Goal: Task Accomplishment & Management: Complete application form

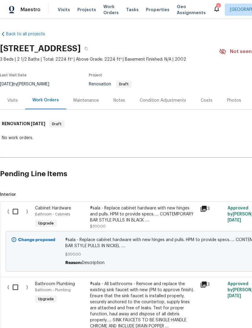
click at [18, 213] on input "checkbox" at bounding box center [17, 211] width 17 height 13
checkbox input "true"
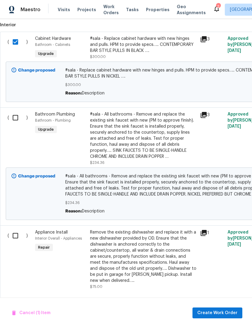
scroll to position [170, 0]
click at [18, 120] on input "checkbox" at bounding box center [17, 117] width 17 height 13
checkbox input "true"
click at [15, 242] on input "checkbox" at bounding box center [17, 235] width 17 height 13
checkbox input "true"
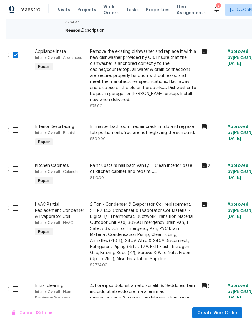
scroll to position [362, 0]
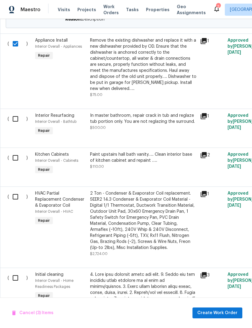
click at [16, 121] on input "checkbox" at bounding box center [17, 119] width 17 height 13
checkbox input "true"
click at [19, 161] on input "checkbox" at bounding box center [17, 157] width 17 height 13
checkbox input "true"
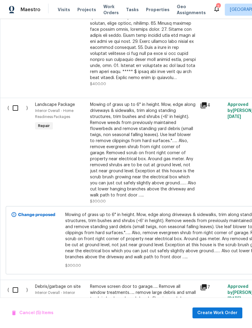
scroll to position [721, 0]
click at [16, 113] on input "checkbox" at bounding box center [17, 108] width 17 height 13
checkbox input "true"
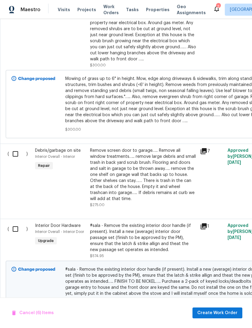
scroll to position [858, 0]
click at [18, 158] on input "checkbox" at bounding box center [17, 153] width 17 height 13
checkbox input "true"
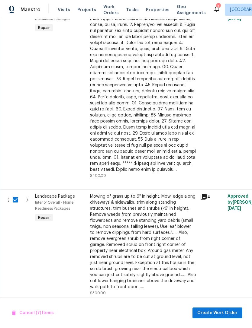
scroll to position [630, 0]
click at [17, 202] on input "checkbox" at bounding box center [17, 199] width 17 height 13
checkbox input "false"
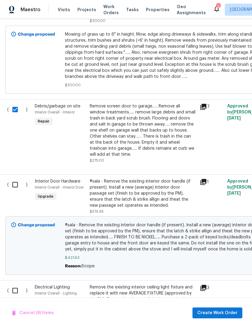
scroll to position [902, 0]
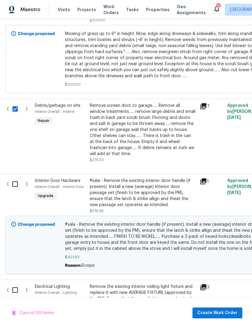
click at [17, 188] on input "checkbox" at bounding box center [17, 184] width 17 height 13
checkbox input "true"
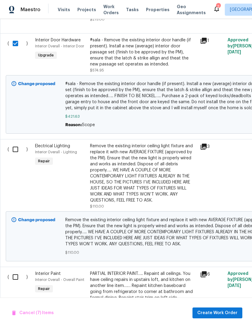
scroll to position [1043, 0]
click at [18, 156] on input "checkbox" at bounding box center [17, 149] width 17 height 13
checkbox input "true"
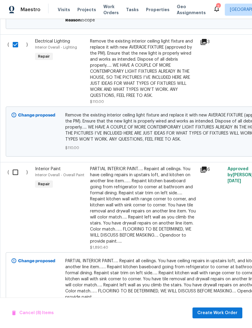
scroll to position [1150, 0]
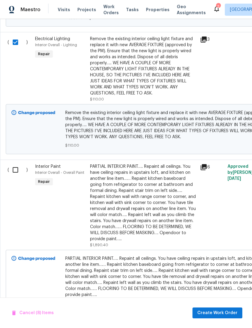
click at [18, 174] on input "checkbox" at bounding box center [17, 170] width 17 height 13
checkbox input "true"
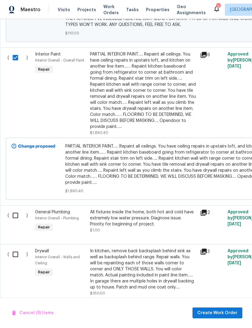
scroll to position [1262, 0]
click at [18, 221] on input "checkbox" at bounding box center [17, 215] width 17 height 13
checkbox input "true"
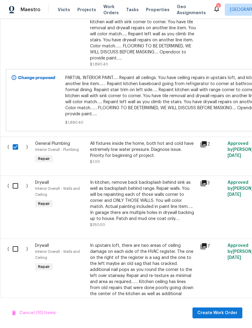
scroll to position [1333, 0]
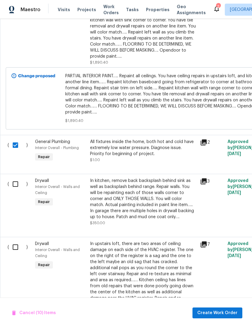
click at [13, 187] on input "checkbox" at bounding box center [17, 184] width 17 height 13
checkbox input "true"
click at [15, 253] on input "checkbox" at bounding box center [17, 247] width 17 height 13
checkbox input "true"
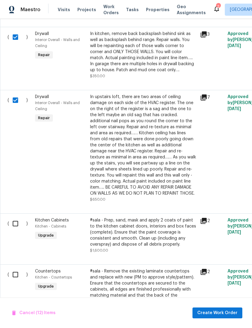
scroll to position [1480, 0]
click at [17, 230] on input "checkbox" at bounding box center [17, 223] width 17 height 13
checkbox input "true"
click at [15, 280] on input "checkbox" at bounding box center [17, 274] width 17 height 13
checkbox input "true"
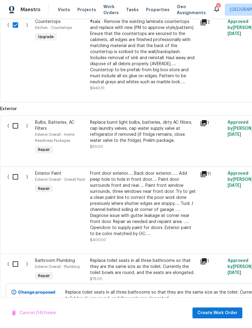
scroll to position [1730, 0]
click at [16, 132] on input "checkbox" at bounding box center [17, 125] width 17 height 13
checkbox input "true"
click at [15, 183] on input "checkbox" at bounding box center [17, 176] width 17 height 13
checkbox input "true"
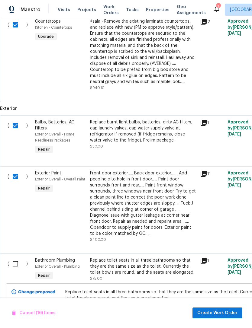
click at [18, 270] on input "checkbox" at bounding box center [17, 263] width 17 height 13
checkbox input "true"
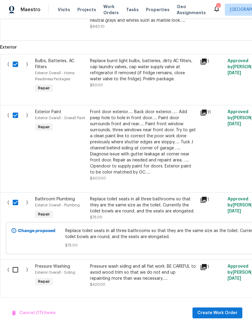
scroll to position [1790, 0]
click at [14, 276] on input "checkbox" at bounding box center [17, 270] width 17 height 13
checkbox input "true"
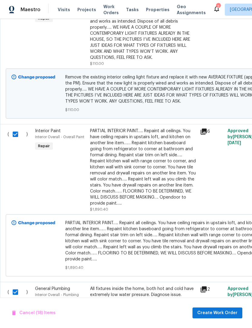
scroll to position [0, 0]
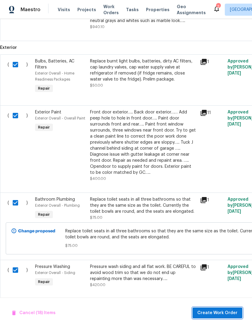
click at [228, 315] on span "Create Work Order" at bounding box center [217, 313] width 40 height 8
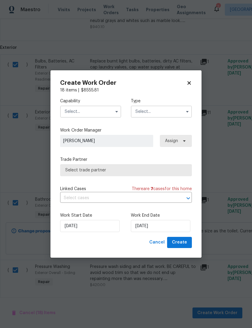
click at [113, 112] on button "button" at bounding box center [116, 111] width 7 height 7
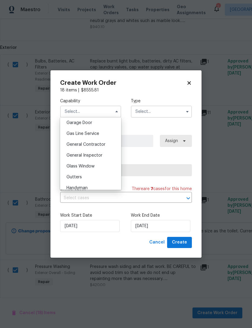
click at [68, 145] on span "General Contractor" at bounding box center [85, 144] width 39 height 4
type input "General Contractor"
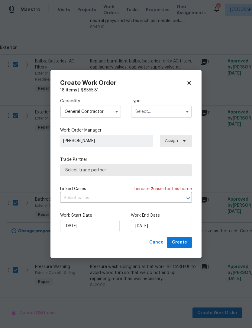
click at [146, 116] on input "text" at bounding box center [161, 112] width 61 height 12
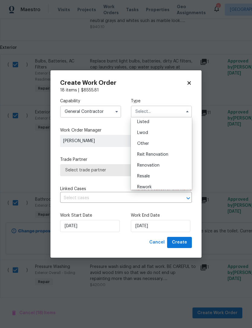
click at [140, 167] on span "Renovation" at bounding box center [148, 165] width 22 height 4
type input "Renovation"
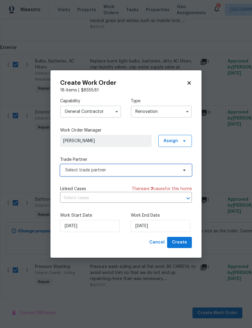
click at [65, 172] on span "Select trade partner" at bounding box center [126, 170] width 132 height 12
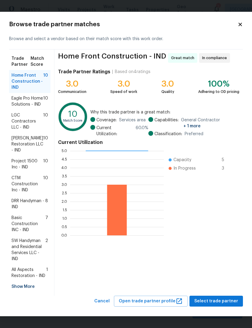
click at [22, 251] on span "SW Handyman and Residential Services LLC - IND" at bounding box center [28, 250] width 34 height 24
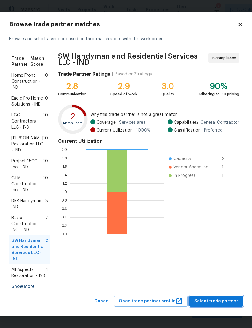
click at [227, 305] on span "Select trade partner" at bounding box center [216, 302] width 44 height 8
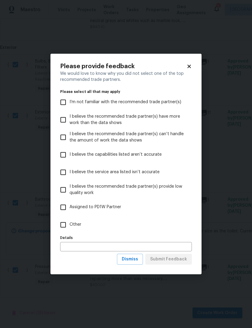
click at [63, 227] on input "Other" at bounding box center [63, 224] width 13 height 13
checkbox input "true"
click at [65, 247] on input "text" at bounding box center [126, 246] width 132 height 9
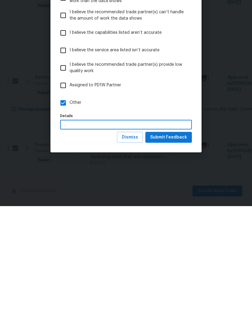
scroll to position [19, 0]
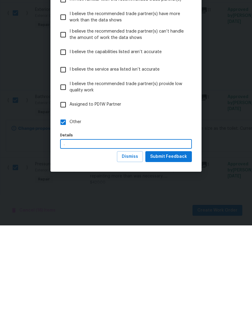
type input "."
click at [181, 256] on span "Submit Feedback" at bounding box center [168, 260] width 37 height 8
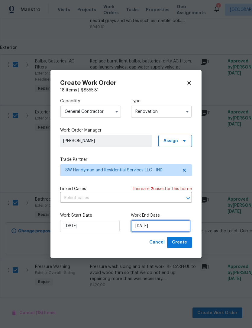
click at [169, 227] on input "[DATE]" at bounding box center [160, 226] width 59 height 12
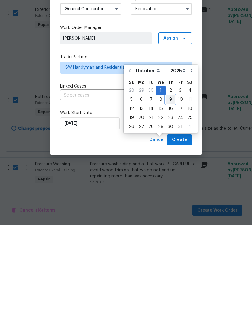
click at [168, 198] on div "9" at bounding box center [170, 202] width 10 height 8
type input "[DATE]"
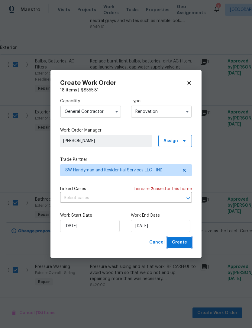
click at [186, 244] on span "Create" at bounding box center [179, 243] width 15 height 8
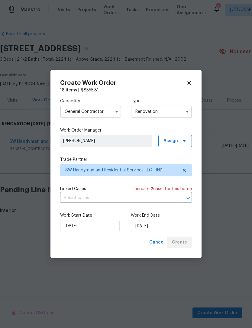
scroll to position [0, 0]
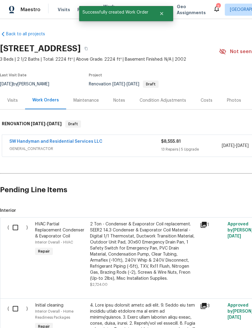
click at [16, 227] on input "checkbox" at bounding box center [17, 227] width 17 height 13
checkbox input "true"
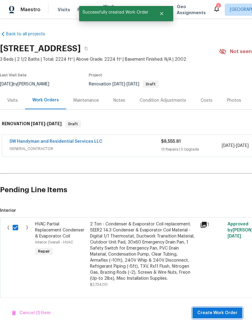
click at [222, 311] on span "Create Work Order" at bounding box center [217, 313] width 40 height 8
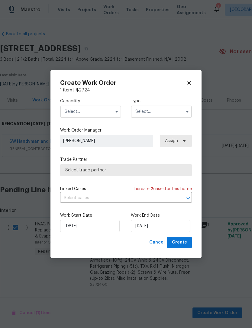
click at [69, 113] on input "text" at bounding box center [90, 112] width 61 height 12
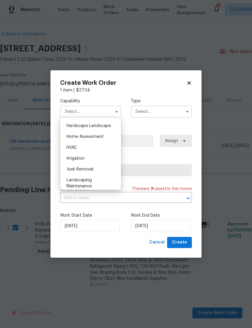
scroll to position [342, 0]
click at [67, 148] on span "HVAC" at bounding box center [71, 147] width 11 height 4
type input "HVAC"
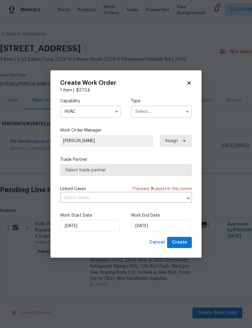
click at [138, 112] on input "text" at bounding box center [161, 112] width 61 height 12
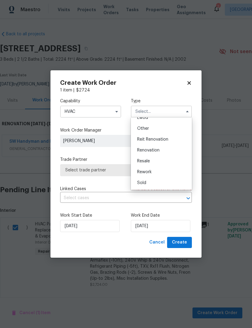
scroll to position [72, 0]
click at [144, 153] on div "Renovation" at bounding box center [161, 150] width 58 height 11
type input "Renovation"
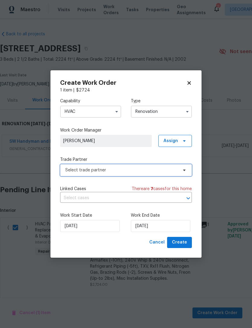
click at [68, 174] on span "Select trade partner" at bounding box center [126, 170] width 132 height 12
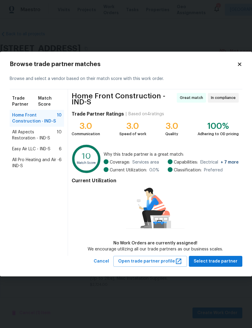
click at [14, 139] on span "All Aspects Restoration - IND-S" at bounding box center [34, 135] width 45 height 12
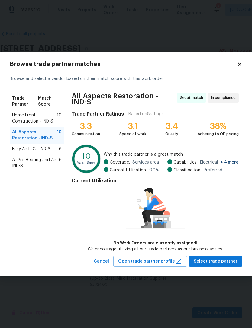
click at [223, 260] on span "Select trade partner" at bounding box center [215, 262] width 44 height 8
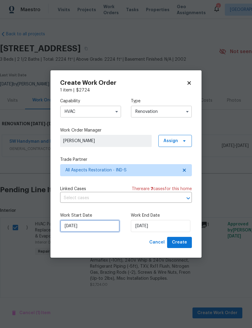
click at [71, 228] on input "[DATE]" at bounding box center [89, 226] width 59 height 12
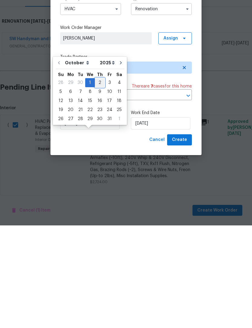
click at [97, 181] on div "2" at bounding box center [100, 185] width 10 height 8
type input "[DATE]"
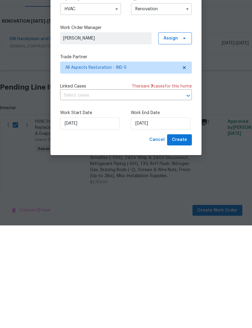
scroll to position [19, 0]
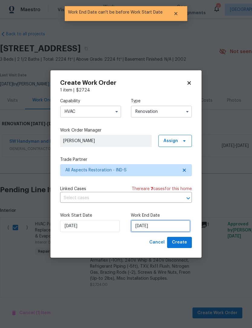
click at [172, 223] on input "[DATE]" at bounding box center [160, 226] width 59 height 12
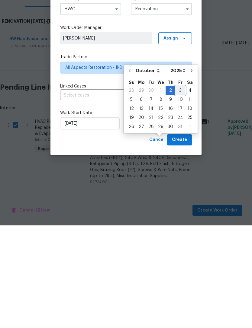
click at [179, 189] on div "3" at bounding box center [180, 193] width 10 height 8
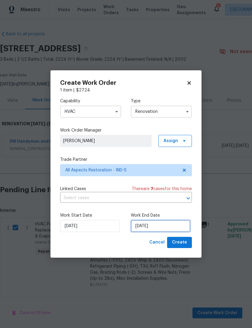
click at [174, 224] on input "[DATE]" at bounding box center [160, 226] width 59 height 12
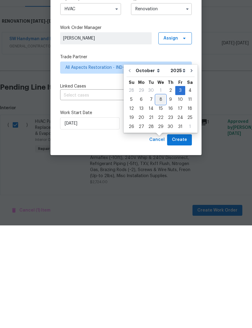
click at [158, 198] on div "8" at bounding box center [161, 202] width 10 height 8
type input "[DATE]"
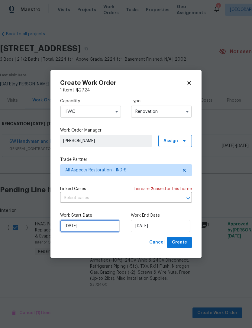
click at [64, 228] on input "[DATE]" at bounding box center [89, 226] width 59 height 12
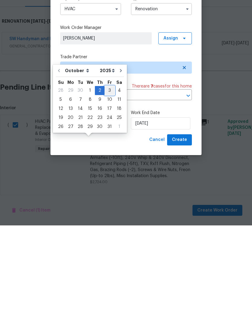
click at [105, 189] on div "3" at bounding box center [109, 193] width 10 height 8
type input "[DATE]"
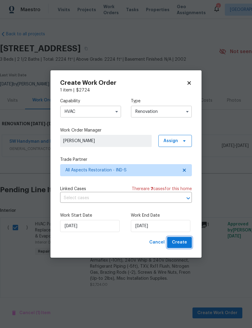
click at [187, 244] on span "Create" at bounding box center [179, 243] width 15 height 8
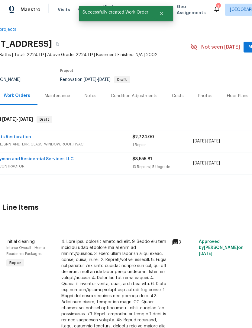
scroll to position [5, 30]
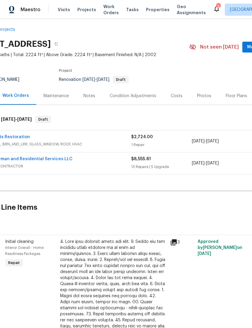
click at [35, 159] on link "SW Handyman and Residential Services LLC" at bounding box center [25, 159] width 93 height 4
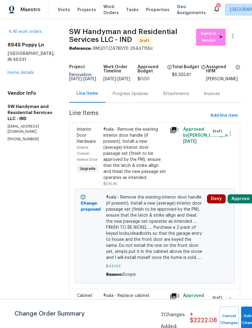
scroll to position [0, 2]
click at [117, 81] on span "[DATE]" at bounding box center [123, 79] width 13 height 4
click at [234, 37] on icon "button" at bounding box center [232, 35] width 7 height 7
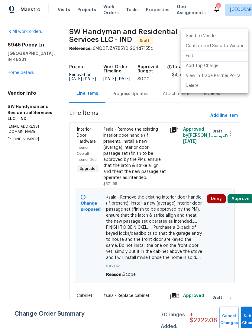
click at [203, 58] on li "Edit" at bounding box center [214, 56] width 67 height 10
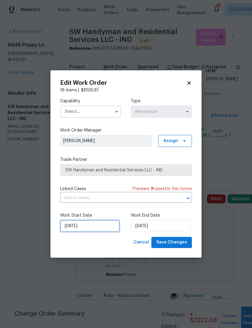
click at [85, 228] on input "[DATE]" at bounding box center [89, 226] width 59 height 12
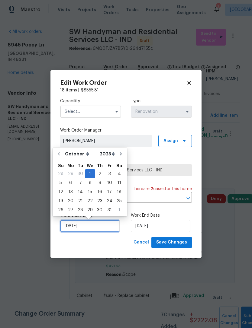
scroll to position [11, 0]
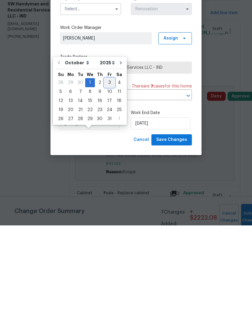
click at [107, 181] on div "3" at bounding box center [109, 185] width 10 height 8
type input "[DATE]"
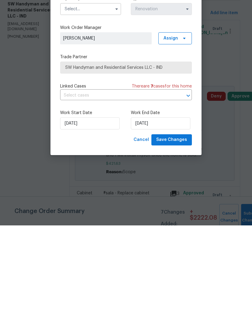
scroll to position [19, 0]
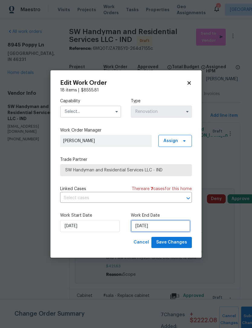
click at [139, 228] on input "[DATE]" at bounding box center [160, 226] width 59 height 12
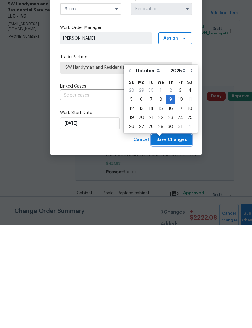
click at [183, 239] on span "Save Changes" at bounding box center [171, 243] width 31 height 8
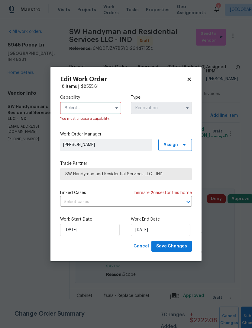
click at [69, 105] on input "text" at bounding box center [90, 108] width 61 height 12
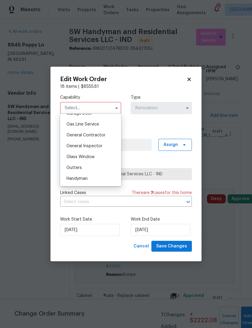
scroll to position [274, 0]
click at [70, 136] on span "General Contractor" at bounding box center [85, 135] width 39 height 4
type input "General Contractor"
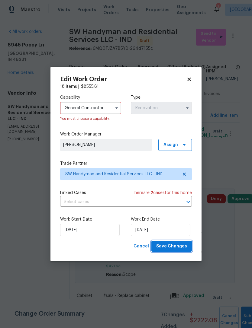
click at [164, 248] on span "Save Changes" at bounding box center [171, 247] width 31 height 8
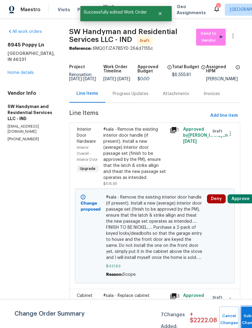
click at [244, 318] on button "Submit Changes" at bounding box center [250, 320] width 19 height 26
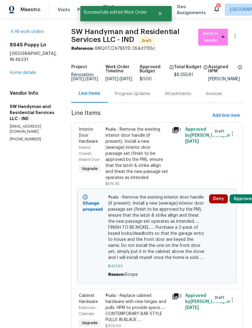
scroll to position [0, 0]
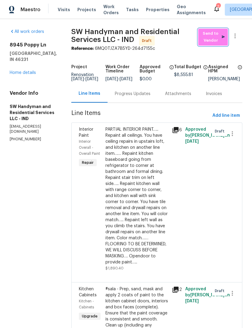
click at [214, 39] on span "Send to Vendor" at bounding box center [213, 37] width 24 height 14
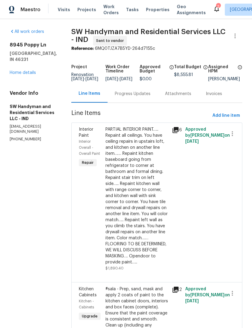
click at [18, 71] on link "Home details" at bounding box center [23, 73] width 26 height 4
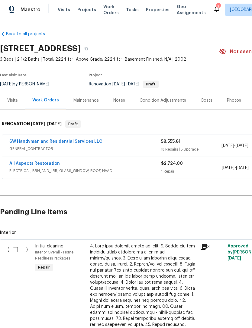
click at [24, 164] on link "All Aspects Restoration" at bounding box center [34, 163] width 50 height 4
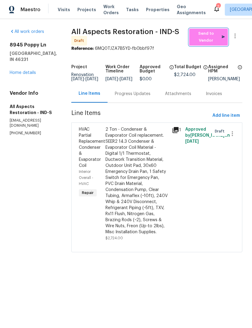
click at [211, 41] on span "Send to Vendor" at bounding box center [208, 37] width 33 height 14
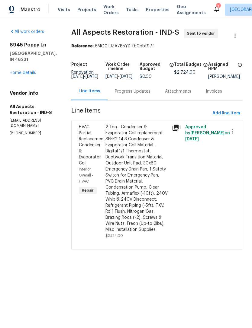
click at [17, 71] on link "Home details" at bounding box center [23, 73] width 26 height 4
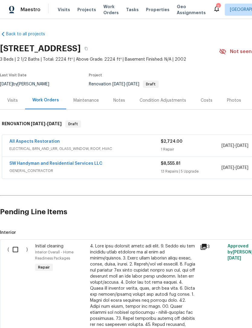
click at [19, 165] on link "SW Handyman and Residential Services LLC" at bounding box center [55, 163] width 93 height 4
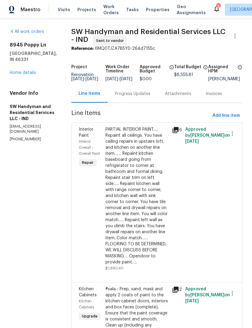
click at [126, 97] on div "Progress Updates" at bounding box center [133, 94] width 36 height 6
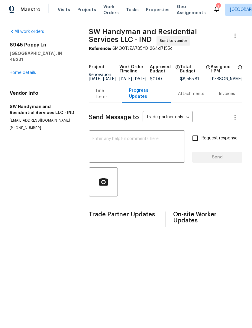
click at [99, 143] on textarea at bounding box center [136, 147] width 89 height 21
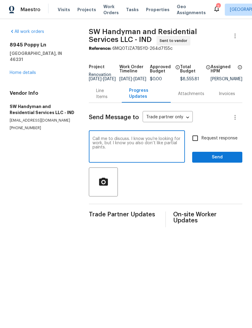
click at [136, 143] on textarea "Call me to discuss. I know you’re looking for work, but I know you also don’t l…" at bounding box center [136, 147] width 89 height 21
type textarea "Call me to discuss."
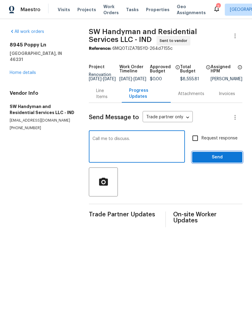
click at [226, 161] on span "Send" at bounding box center [217, 158] width 40 height 8
